Goal: Task Accomplishment & Management: Complete application form

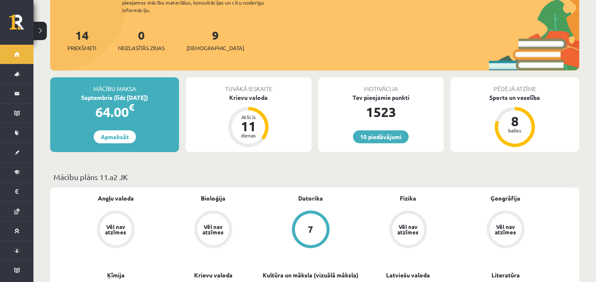
scroll to position [142, 0]
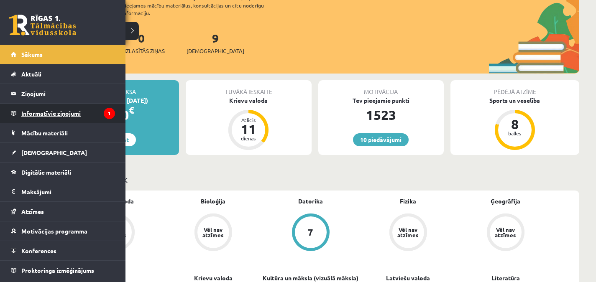
click at [38, 113] on legend "Informatīvie ziņojumi 1" at bounding box center [68, 113] width 94 height 19
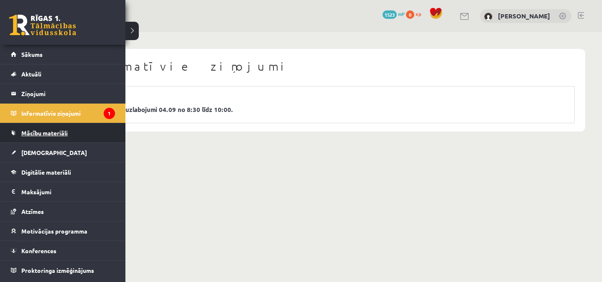
click at [37, 133] on span "Mācību materiāli" at bounding box center [44, 133] width 46 height 8
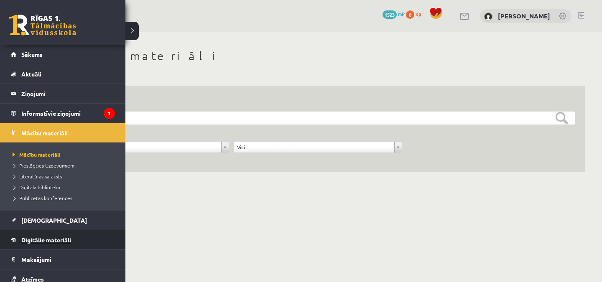
click at [33, 232] on link "Digitālie materiāli" at bounding box center [63, 239] width 104 height 19
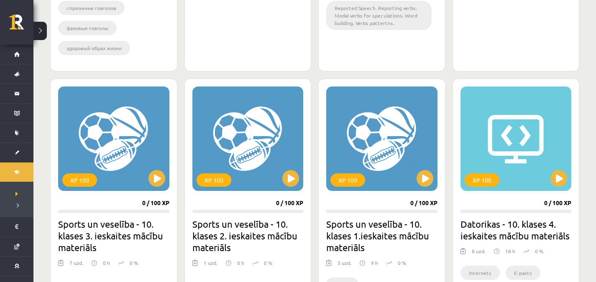
scroll to position [741, 0]
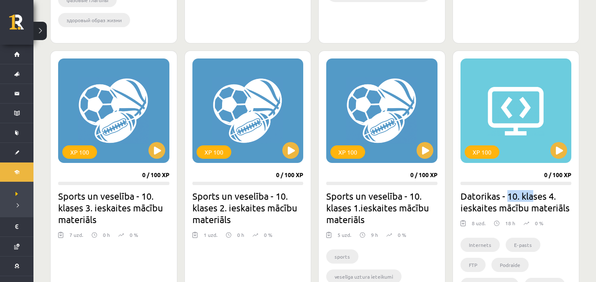
drag, startPoint x: 507, startPoint y: 195, endPoint x: 534, endPoint y: 196, distance: 27.2
click at [534, 196] on h2 "Datorikas - 10. klases 4. ieskaites mācību materiāls" at bounding box center [515, 201] width 111 height 23
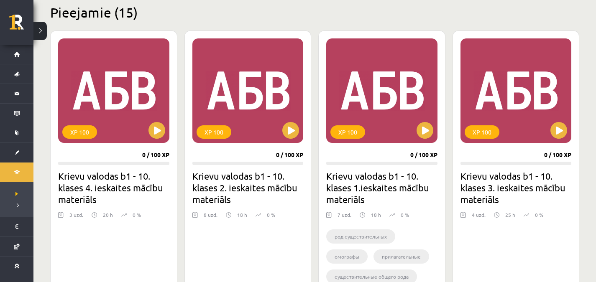
scroll to position [206, 0]
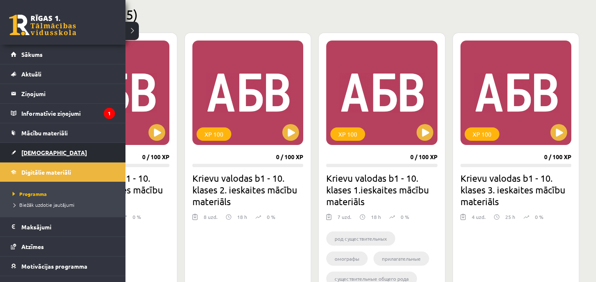
click at [37, 152] on span "[DEMOGRAPHIC_DATA]" at bounding box center [54, 153] width 66 height 8
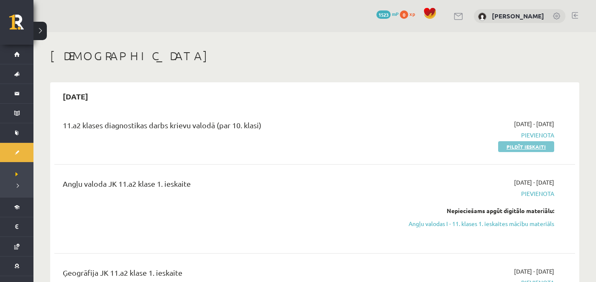
click at [513, 144] on link "Pildīt ieskaiti" at bounding box center [526, 146] width 56 height 11
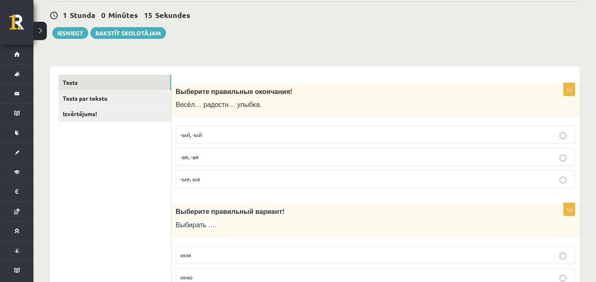
scroll to position [38, 0]
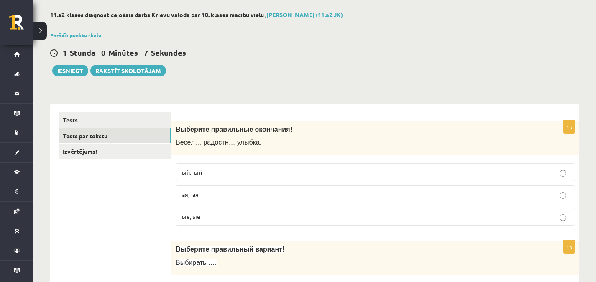
click at [131, 135] on link "Tests par tekstu" at bounding box center [115, 135] width 112 height 15
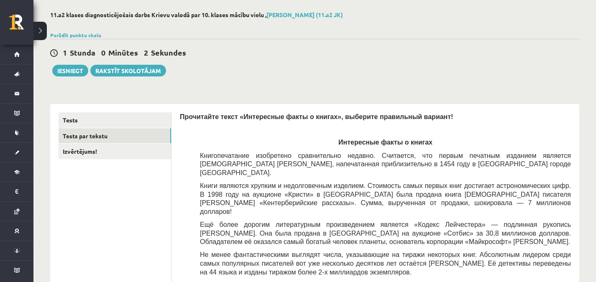
scroll to position [0, 0]
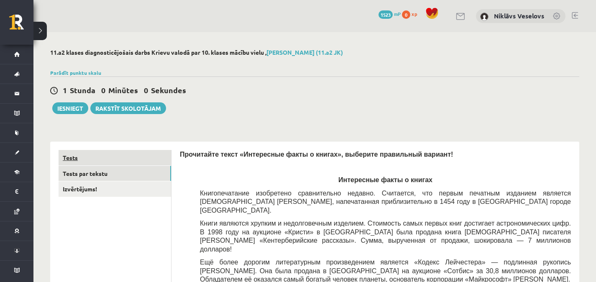
click at [98, 161] on link "Tests" at bounding box center [115, 157] width 112 height 15
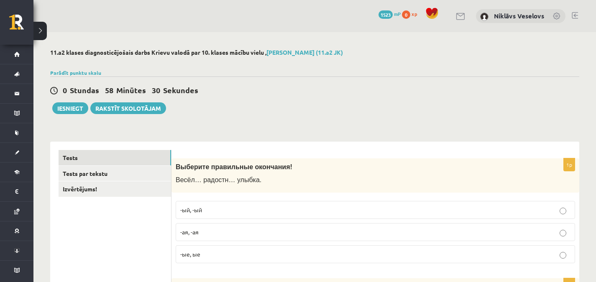
click at [212, 237] on p "-ая, -ая" at bounding box center [375, 232] width 390 height 9
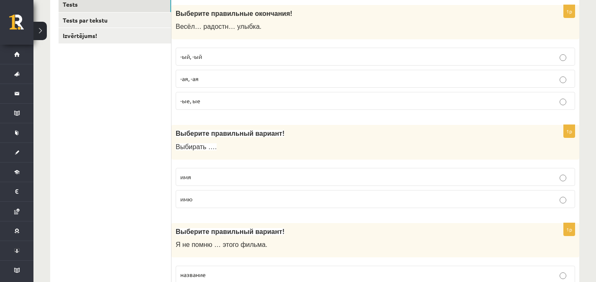
scroll to position [158, 0]
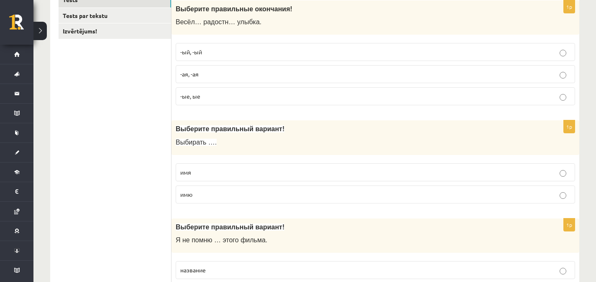
click at [407, 176] on p "имя" at bounding box center [375, 172] width 390 height 9
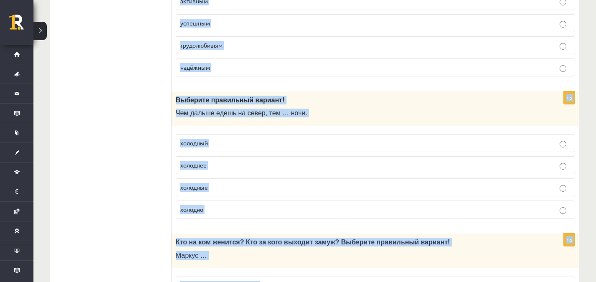
scroll to position [2732, 0]
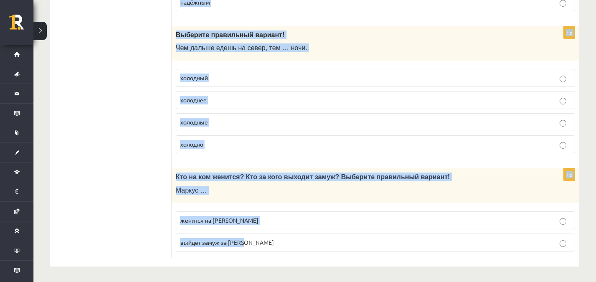
drag, startPoint x: 175, startPoint y: 84, endPoint x: 254, endPoint y: 274, distance: 205.4
copy form "Выберите правильный вариант! Я не помню … этого фильма. название имя 1p Выберит…"
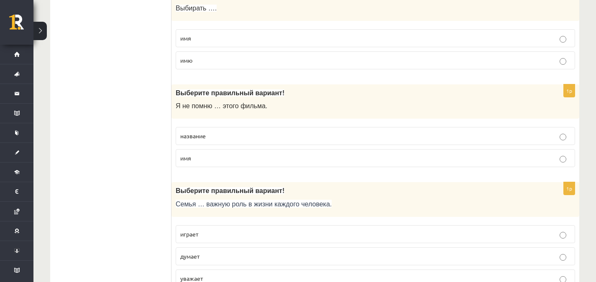
scroll to position [295, 0]
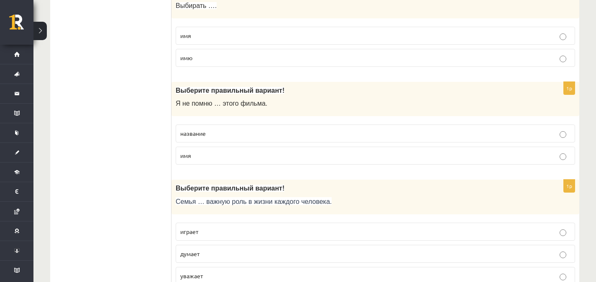
click at [475, 131] on p "название" at bounding box center [375, 133] width 390 height 9
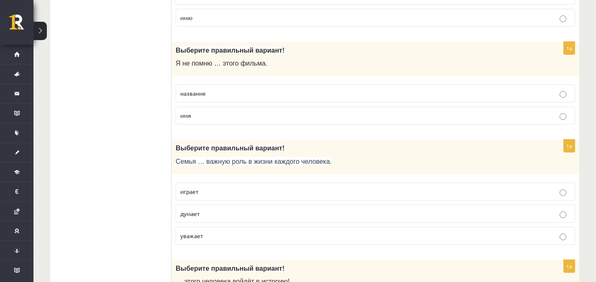
scroll to position [349, 0]
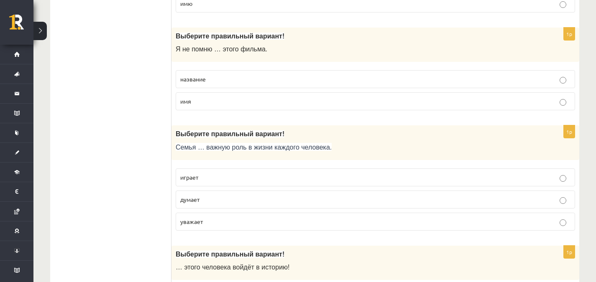
click at [209, 179] on p "играет" at bounding box center [375, 177] width 390 height 9
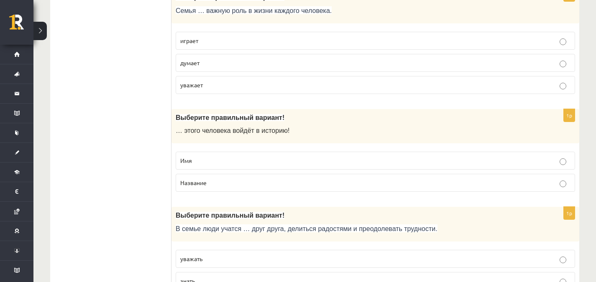
scroll to position [514, 0]
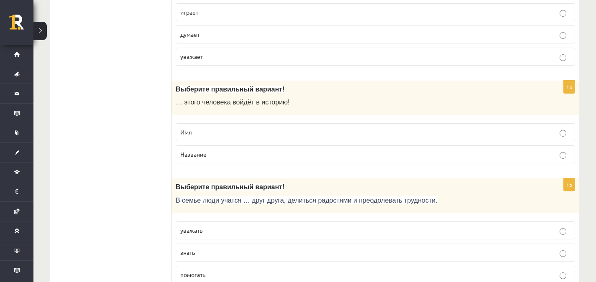
click at [215, 122] on fieldset "Имя Название" at bounding box center [375, 142] width 399 height 47
click at [219, 127] on label "Имя" at bounding box center [375, 132] width 399 height 18
click at [251, 129] on p "Имя" at bounding box center [375, 132] width 390 height 9
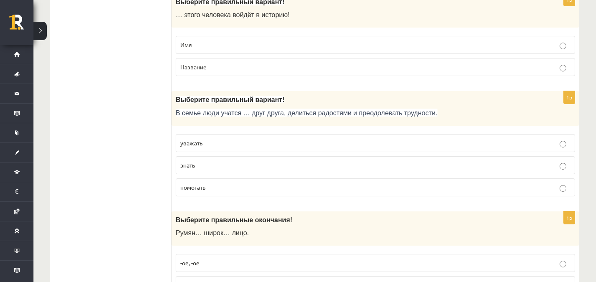
scroll to position [597, 0]
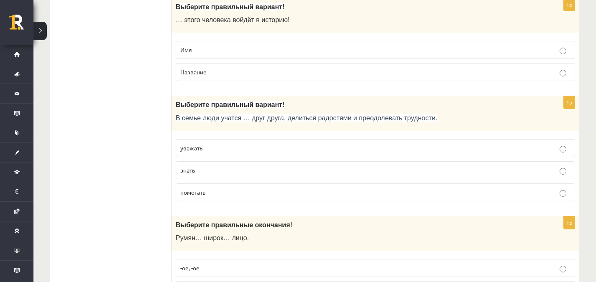
click at [203, 148] on p "уважать" at bounding box center [375, 148] width 390 height 9
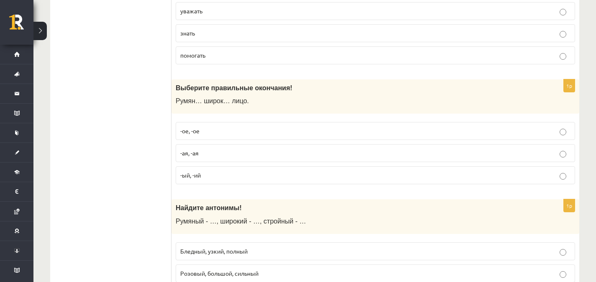
scroll to position [748, 0]
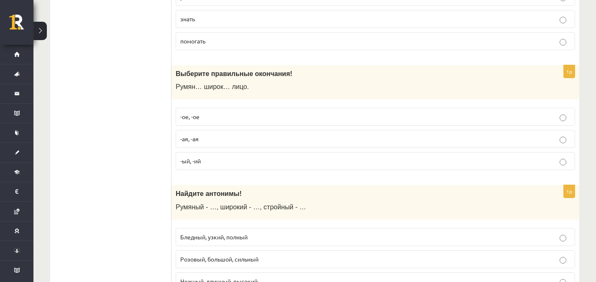
click at [217, 108] on label "-ое, -ое" at bounding box center [375, 117] width 399 height 18
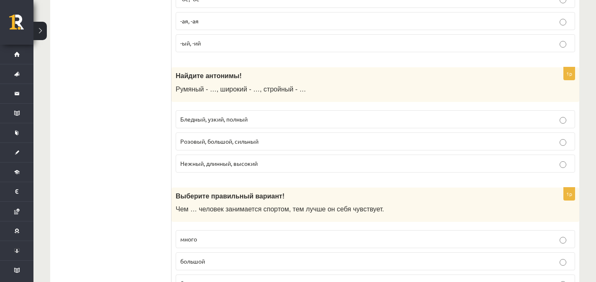
scroll to position [863, 0]
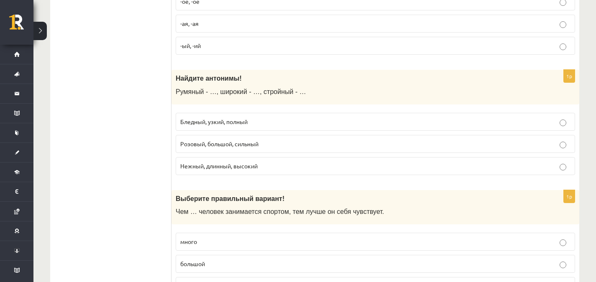
click at [245, 117] on label "Бледный, узкий, полный" at bounding box center [375, 122] width 399 height 18
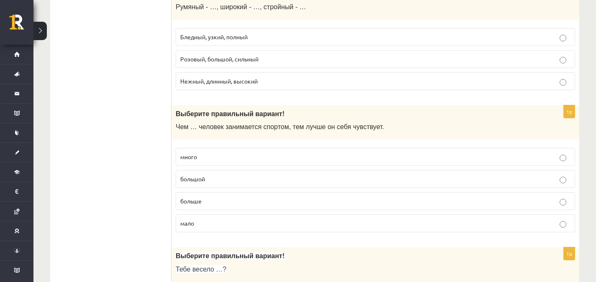
scroll to position [939, 0]
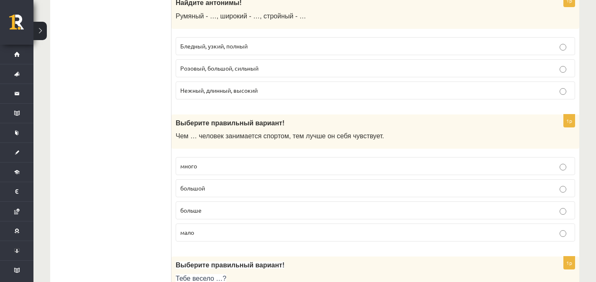
click at [211, 211] on p "больше" at bounding box center [375, 210] width 390 height 9
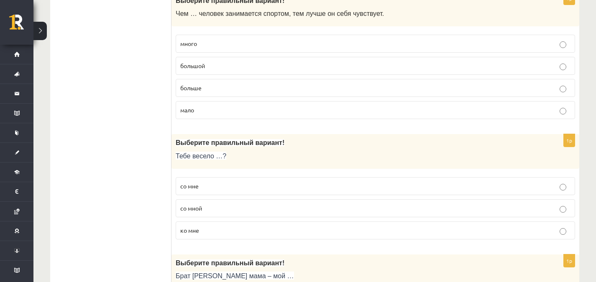
scroll to position [1064, 0]
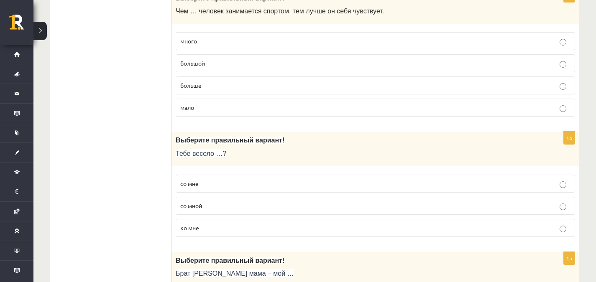
click at [274, 207] on p "со мной" at bounding box center [375, 205] width 390 height 9
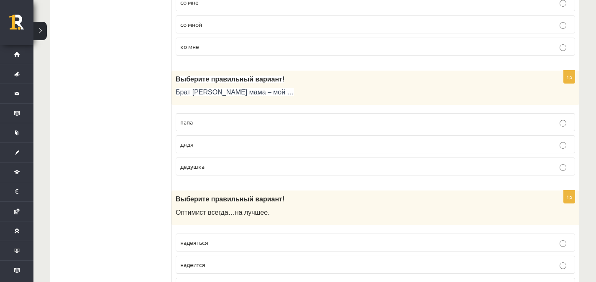
scroll to position [1248, 0]
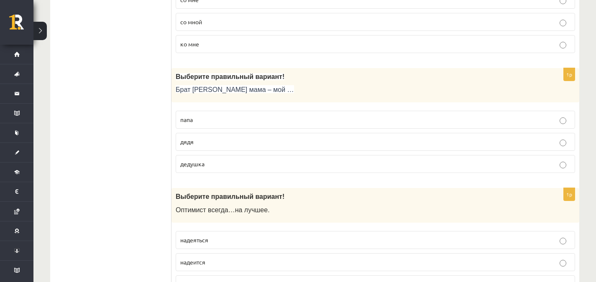
click at [444, 133] on label "дядя" at bounding box center [375, 142] width 399 height 18
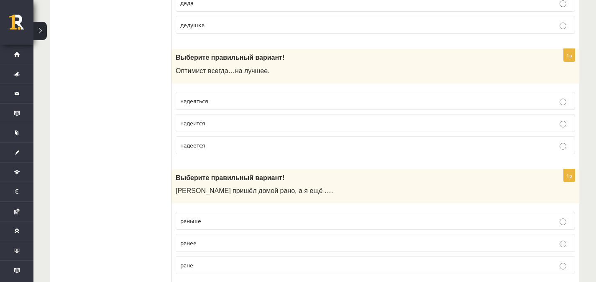
scroll to position [1389, 0]
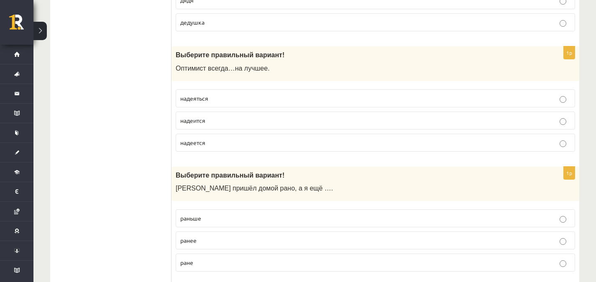
click at [221, 143] on p "надеется" at bounding box center [375, 142] width 390 height 9
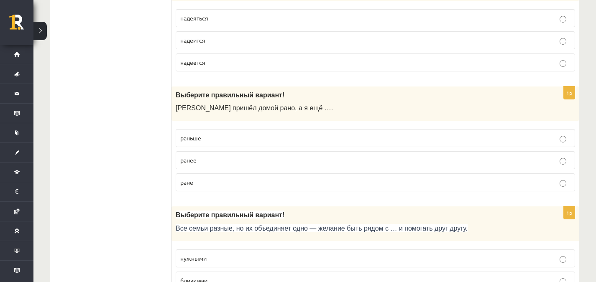
scroll to position [1472, 0]
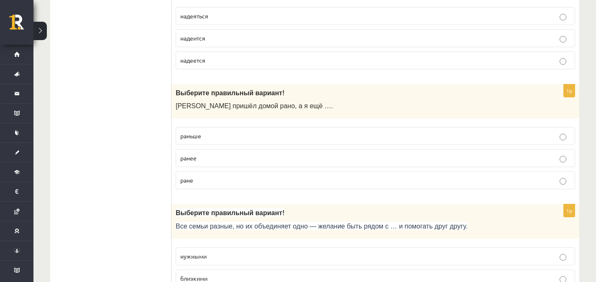
click at [202, 135] on p "раньше" at bounding box center [375, 136] width 390 height 9
click at [290, 271] on label "близкими" at bounding box center [375, 279] width 399 height 18
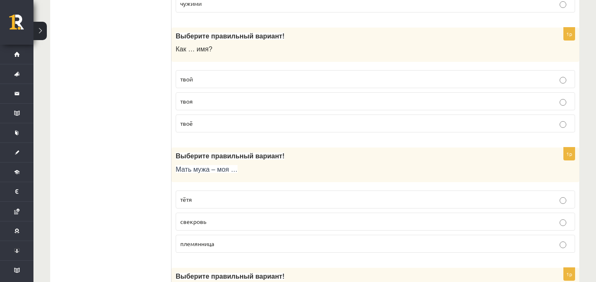
scroll to position [1772, 0]
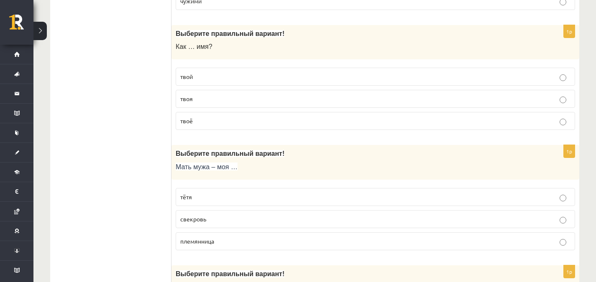
click at [207, 121] on p "твоё" at bounding box center [375, 121] width 390 height 9
click at [235, 219] on p "свекровь" at bounding box center [375, 219] width 390 height 9
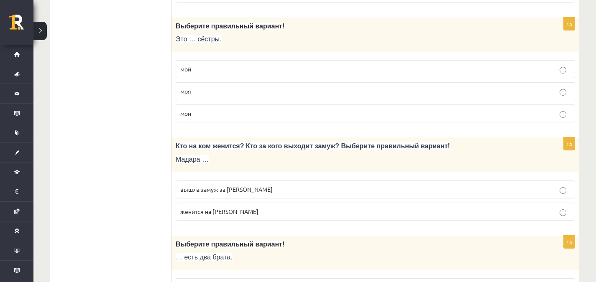
scroll to position [2027, 0]
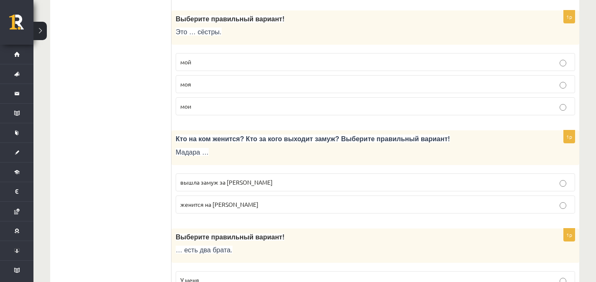
click at [388, 113] on label "мои" at bounding box center [375, 106] width 399 height 18
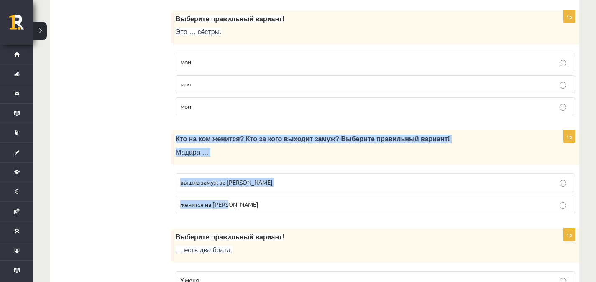
drag, startPoint x: 177, startPoint y: 137, endPoint x: 233, endPoint y: 206, distance: 89.4
click at [233, 206] on div "1p Кто на ком женится? Кто за кого выходит замуж? Выберите правильный вариант! …" at bounding box center [375, 175] width 408 height 90
copy div "Кто на ком женится? Кто за кого выходит замуж? Выберите правильный вариант! Мад…"
click at [408, 157] on div "Кто на ком женится? Кто за кого выходит замуж? Выберите правильный вариант! Мад…" at bounding box center [375, 147] width 408 height 35
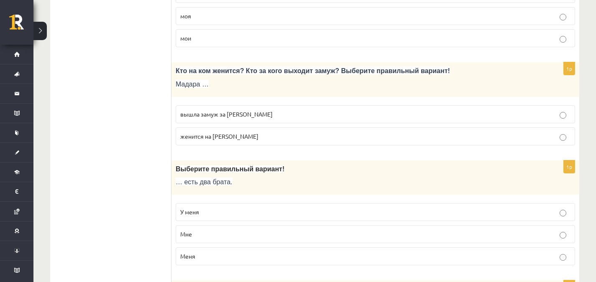
scroll to position [2099, 0]
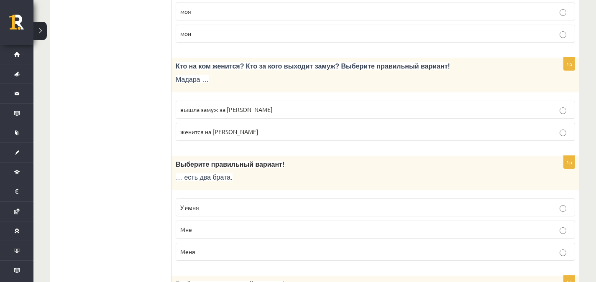
click at [353, 109] on p "вышла замуж за [PERSON_NAME]" at bounding box center [375, 109] width 390 height 9
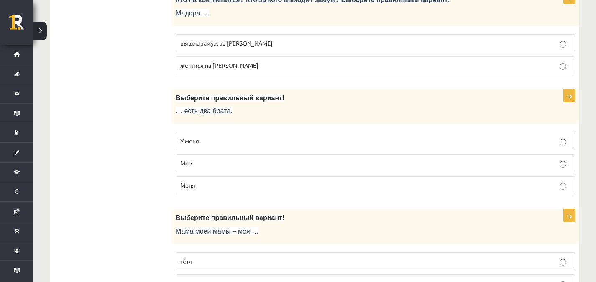
scroll to position [2168, 0]
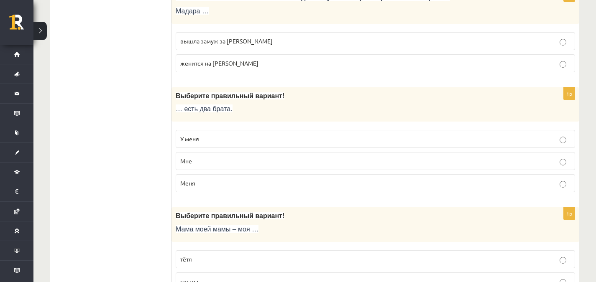
click at [193, 137] on span "У меня" at bounding box center [189, 139] width 19 height 8
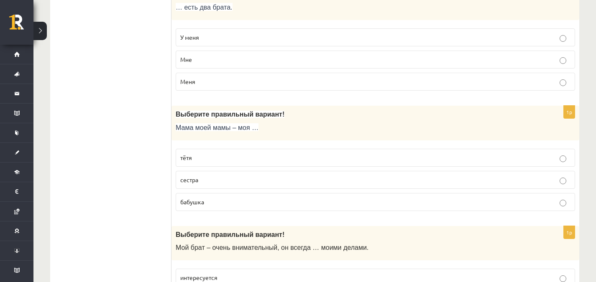
scroll to position [2274, 0]
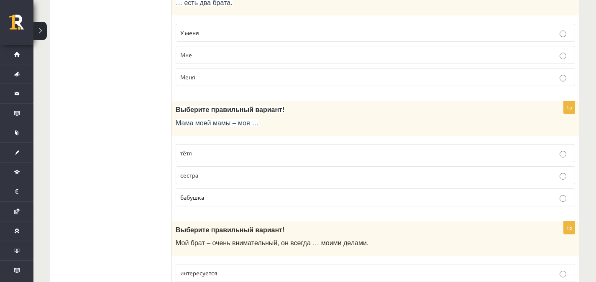
click at [438, 204] on label "бабушка" at bounding box center [375, 198] width 399 height 18
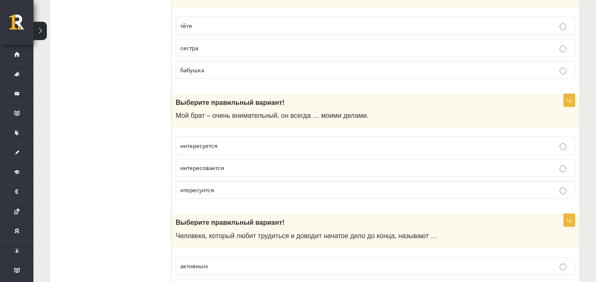
scroll to position [2418, 0]
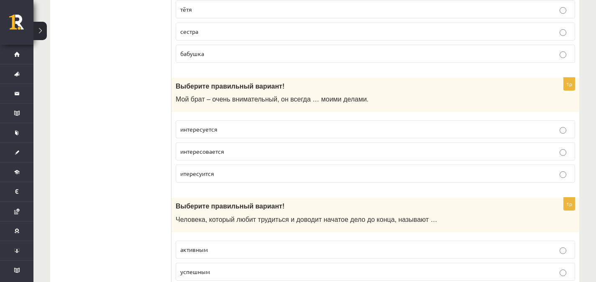
click at [330, 127] on p "интересуется" at bounding box center [375, 129] width 390 height 9
drag, startPoint x: 594, startPoint y: 232, endPoint x: 598, endPoint y: 241, distance: 9.7
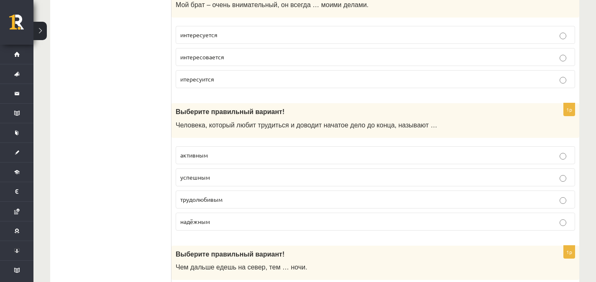
scroll to position [2510, 0]
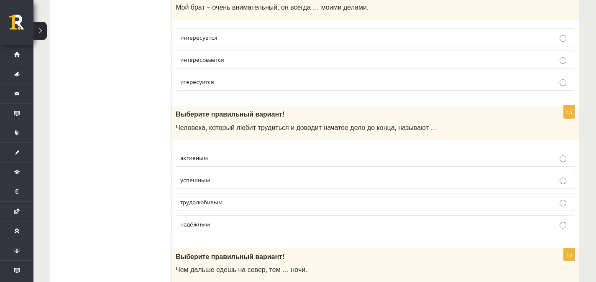
click at [410, 207] on label "трудолюбивым" at bounding box center [375, 202] width 399 height 18
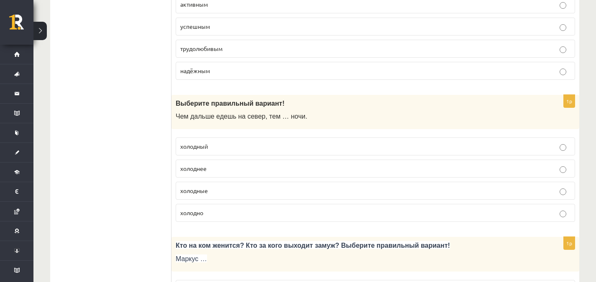
scroll to position [2732, 0]
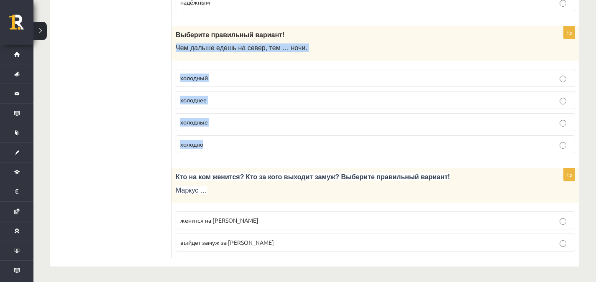
drag, startPoint x: 175, startPoint y: 46, endPoint x: 225, endPoint y: 150, distance: 115.5
click at [225, 150] on div "1p Выберите правильный вариант ! Чем дальше едешь на север, тем … ночи. холодны…" at bounding box center [375, 93] width 408 height 134
copy div "Чем дальше едешь на север, тем … ночи. холодный холоднее холодные холодно"
click at [308, 128] on label "холодные" at bounding box center [375, 122] width 399 height 18
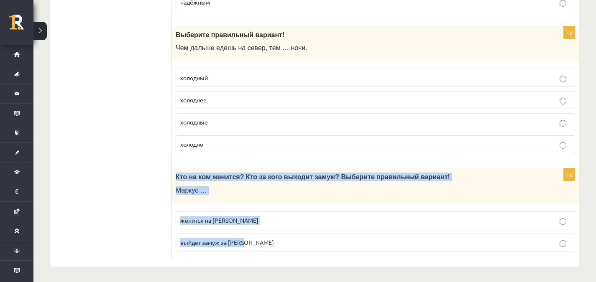
drag, startPoint x: 175, startPoint y: 171, endPoint x: 265, endPoint y: 257, distance: 124.8
click at [265, 257] on div "1p Кто на ком женится? Кто за кого выходит замуж? Выберите правильный вариант! …" at bounding box center [375, 213] width 408 height 90
copy div "Кто на ком женится? Кто за кого выходит замуж? Выберите правильный вариант! Мар…"
click at [255, 240] on p "выйдет замуж за [PERSON_NAME]" at bounding box center [375, 242] width 390 height 9
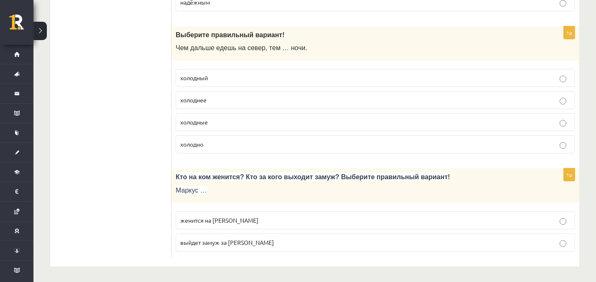
click at [188, 99] on span "холоднее" at bounding box center [193, 100] width 26 height 8
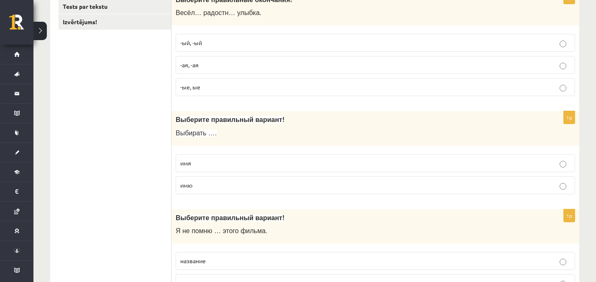
scroll to position [0, 0]
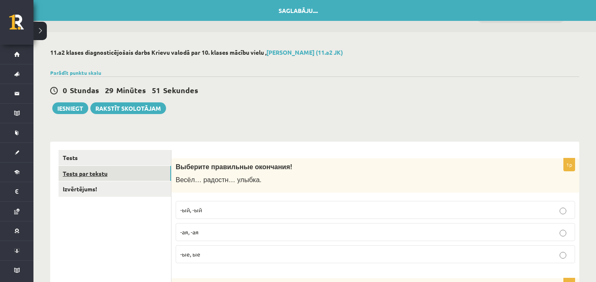
click at [99, 173] on link "Tests par tekstu" at bounding box center [115, 173] width 112 height 15
click at [156, 158] on link "Tests" at bounding box center [115, 157] width 112 height 15
click at [151, 177] on link "Tests par tekstu" at bounding box center [115, 173] width 112 height 15
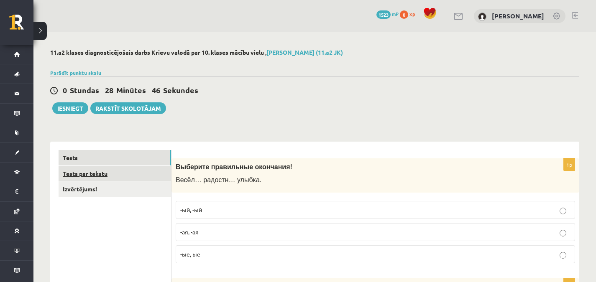
click at [133, 169] on link "Tests par tekstu" at bounding box center [115, 173] width 112 height 15
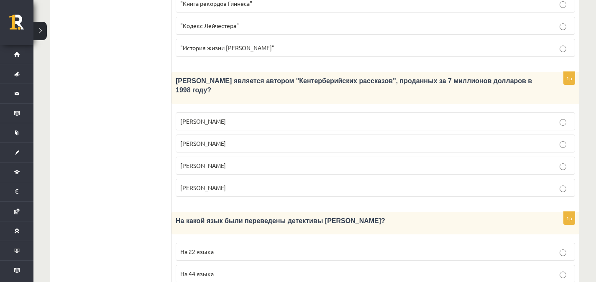
scroll to position [534, 0]
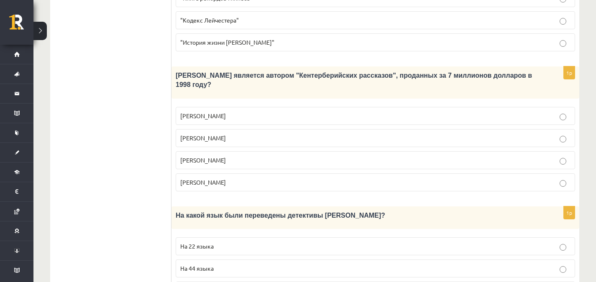
click at [589, 184] on div "11.a2 klases diagnosticējošais darbs Krievu valodā par 10. klases mācību vielu …" at bounding box center [314, 56] width 562 height 1117
click at [436, 151] on label "[PERSON_NAME]" at bounding box center [375, 160] width 399 height 18
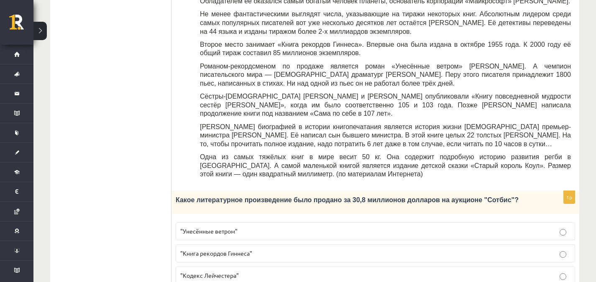
click at [444, 245] on label ""Книга рекордов Гиннеса"" at bounding box center [375, 254] width 399 height 18
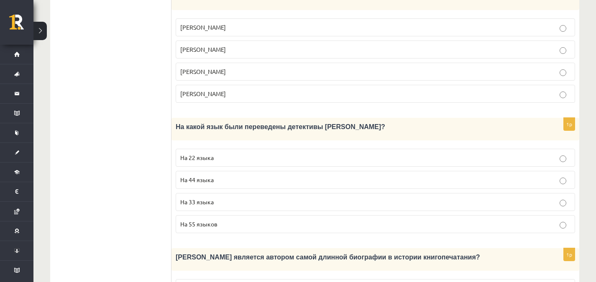
scroll to position [617, 0]
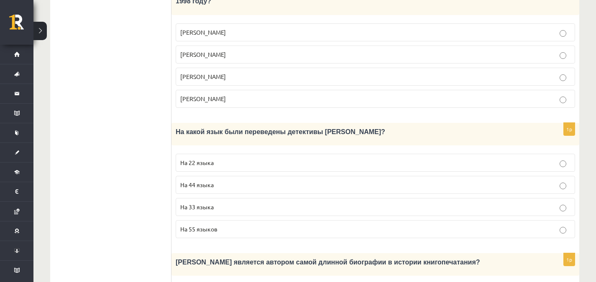
click at [443, 181] on fieldset "На 22 языка На 44 языка На 33 языка На 55 языков" at bounding box center [375, 195] width 399 height 91
click at [548, 203] on p "На 33 языка" at bounding box center [375, 207] width 390 height 9
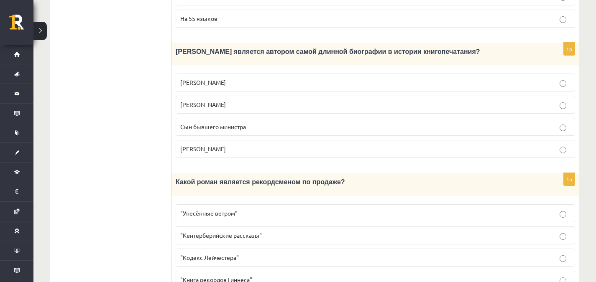
scroll to position [831, 0]
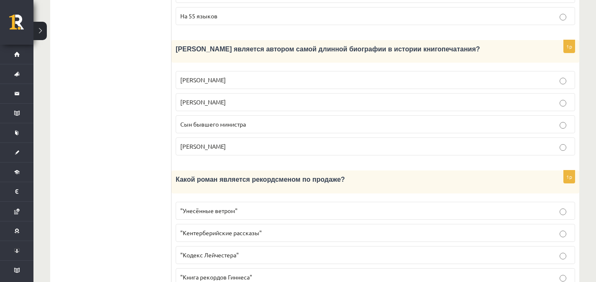
click at [542, 207] on p ""Унесённые ветром"" at bounding box center [375, 211] width 390 height 9
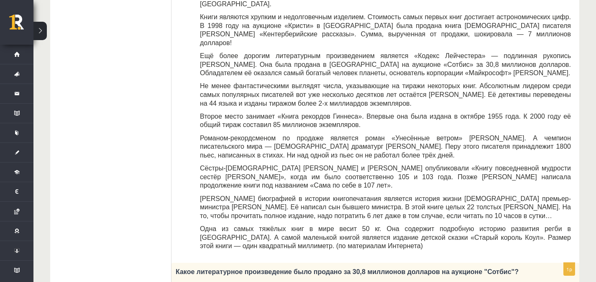
scroll to position [0, 0]
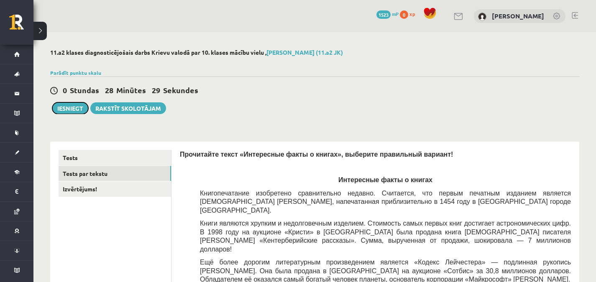
click at [69, 108] on button "Iesniegt" at bounding box center [70, 108] width 36 height 12
click at [66, 191] on link "Izvērtējums!" at bounding box center [115, 188] width 112 height 15
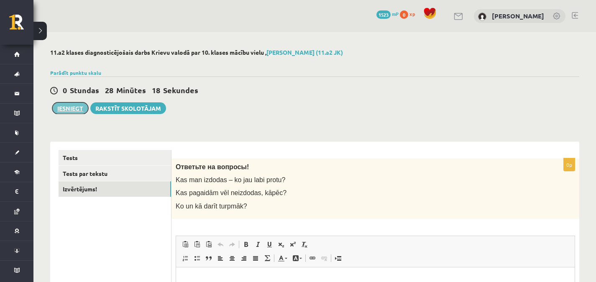
click at [69, 107] on button "Iesniegt" at bounding box center [70, 108] width 36 height 12
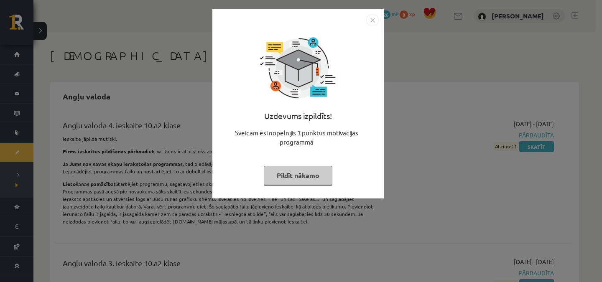
click at [370, 17] on img "Close" at bounding box center [372, 20] width 13 height 13
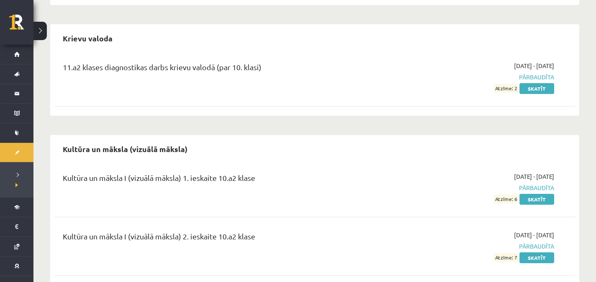
scroll to position [2335, 0]
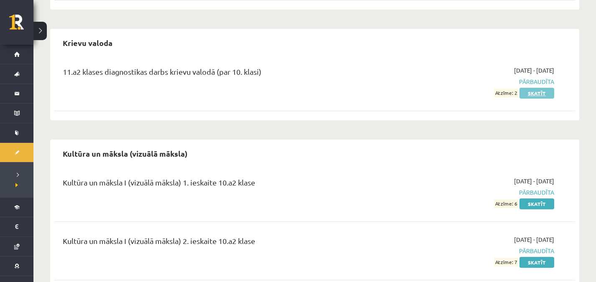
click at [531, 88] on link "Skatīt" at bounding box center [536, 93] width 35 height 11
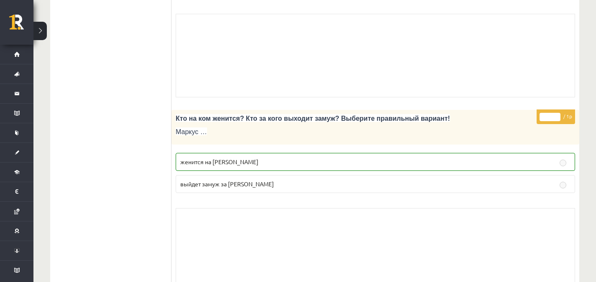
scroll to position [5023, 0]
